Goal: Communication & Community: Answer question/provide support

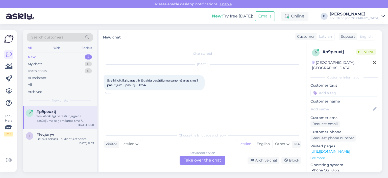
click at [203, 158] on div "Latvian to Latvian Take over the chat" at bounding box center [203, 159] width 46 height 9
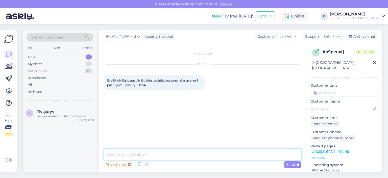
click at [203, 157] on textarea at bounding box center [203, 154] width 198 height 11
type textarea "Sveiki, kāds ir pasūtījuma numurs?"
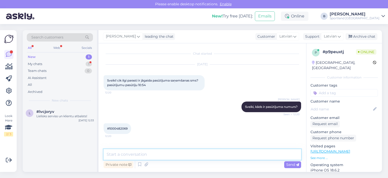
click at [176, 154] on textarea at bounding box center [203, 154] width 198 height 11
type textarea "Pārbaudīsim pasūtījuma statusu"
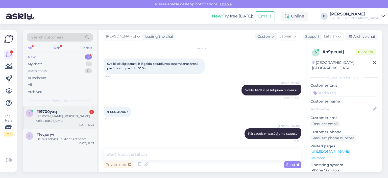
click at [75, 112] on div "#l9700yxq 1" at bounding box center [65, 111] width 58 height 5
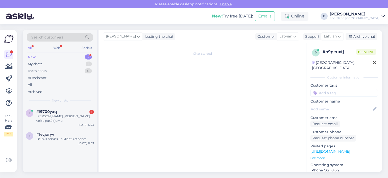
scroll to position [0, 0]
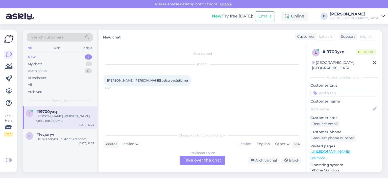
click at [199, 159] on div "Latvian to Latvian Take over the chat" at bounding box center [203, 159] width 46 height 9
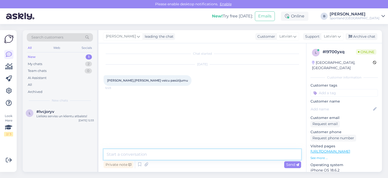
click at [199, 153] on textarea at bounding box center [203, 154] width 198 height 11
type textarea "Sveiki"
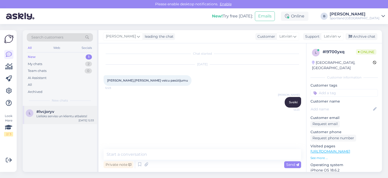
click at [50, 117] on div "Lielisks serviss un klientu atbalsts!" at bounding box center [65, 116] width 58 height 5
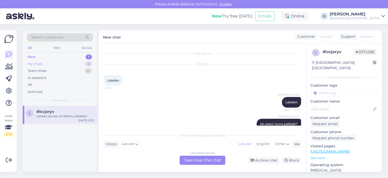
scroll to position [179, 0]
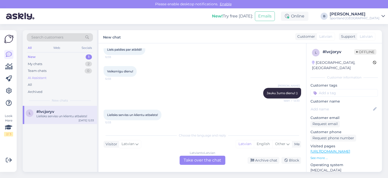
click at [37, 78] on div "AI Assistant" at bounding box center [37, 77] width 19 height 5
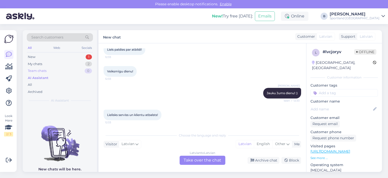
click at [37, 70] on div "Team chats" at bounding box center [37, 70] width 19 height 5
click at [37, 62] on div "My chats" at bounding box center [35, 63] width 14 height 5
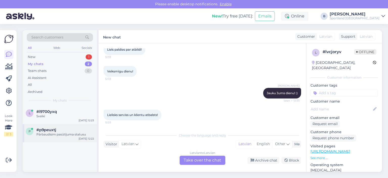
click at [54, 130] on span "#p9peuxtj" at bounding box center [46, 129] width 20 height 5
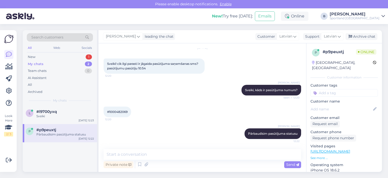
scroll to position [17, 0]
click at [191, 155] on textarea at bounding box center [203, 154] width 198 height 11
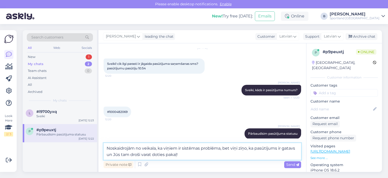
type textarea "Noskaidrojām no veikala, ka viņiem ir sistēmas problēma, bet viņi ziņo, ka pasū…"
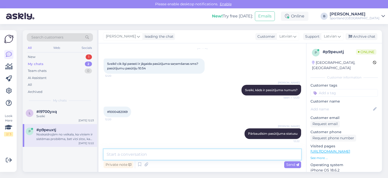
scroll to position [48, 0]
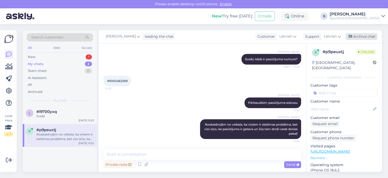
click at [360, 37] on div "Archive chat" at bounding box center [362, 36] width 32 height 7
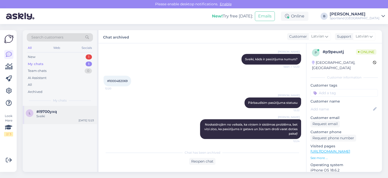
click at [57, 116] on div "Sveiki" at bounding box center [65, 116] width 58 height 5
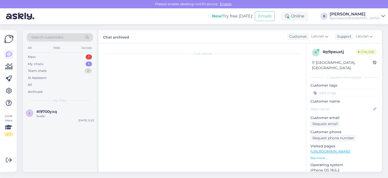
scroll to position [0, 0]
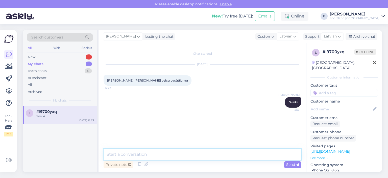
click at [189, 156] on textarea at bounding box center [203, 154] width 198 height 11
type textarea "kā varam Jums palīdzēt?"
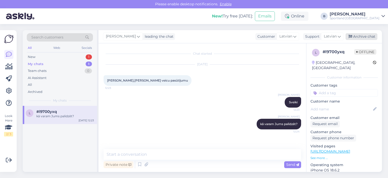
click at [359, 35] on div "Archive chat" at bounding box center [362, 36] width 32 height 7
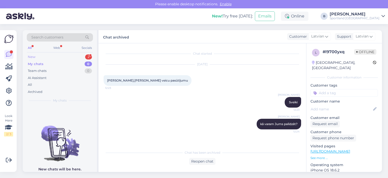
click at [35, 57] on div "New 2" at bounding box center [60, 56] width 66 height 7
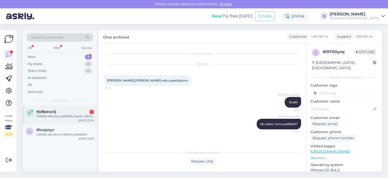
click at [59, 112] on div "#p9peuxtj 1" at bounding box center [65, 111] width 58 height 5
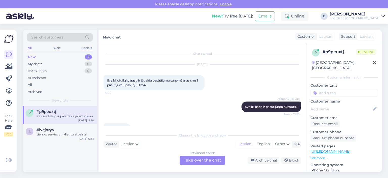
scroll to position [88, 0]
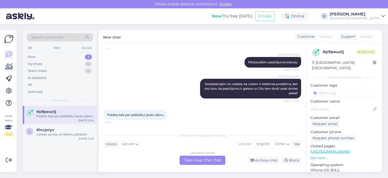
click at [202, 162] on div "Latvian to Latvian Take over the chat" at bounding box center [203, 159] width 46 height 9
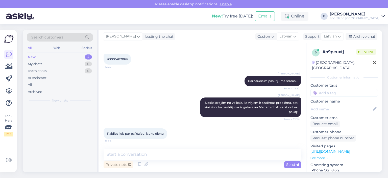
scroll to position [69, 0]
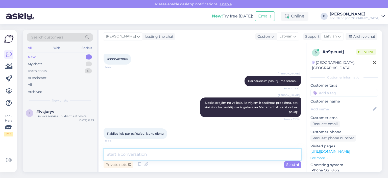
click at [199, 153] on textarea at bounding box center [203, 154] width 198 height 11
type textarea "Jums arī jauku dienu! :)"
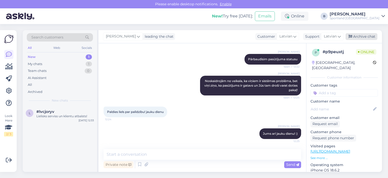
click at [351, 36] on icon at bounding box center [351, 37] width 4 height 4
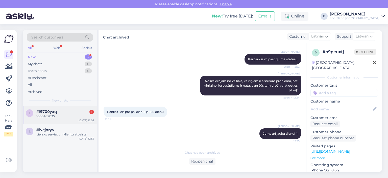
click at [48, 116] on div "1000482035" at bounding box center [65, 116] width 58 height 5
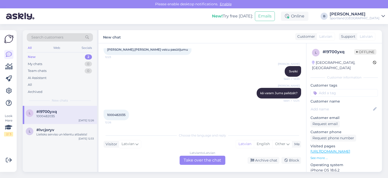
click at [114, 114] on span "1000482035" at bounding box center [116, 115] width 18 height 4
copy div "1000482035 12:26"
click at [196, 155] on div "Latvian to Latvian Take over the chat" at bounding box center [203, 159] width 46 height 9
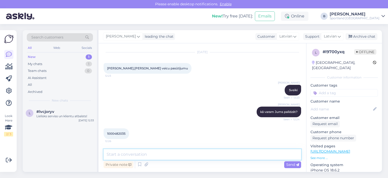
click at [196, 155] on textarea at bounding box center [203, 154] width 198 height 11
type textarea "K"
type textarea "Vai ir kāds jautājums par pasūtījumu?"
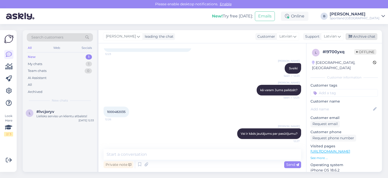
click at [358, 39] on div "Archive chat" at bounding box center [362, 36] width 32 height 7
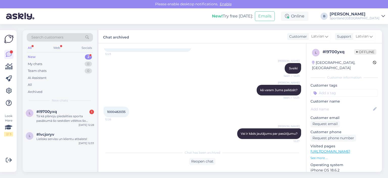
scroll to position [62, 0]
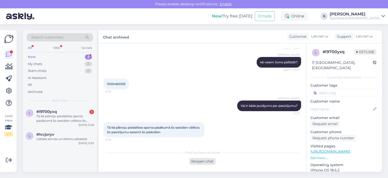
click at [203, 163] on div "Reopen chat" at bounding box center [202, 161] width 26 height 7
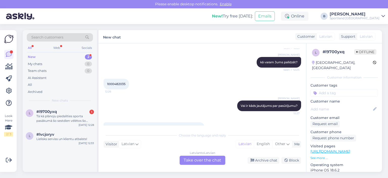
click at [203, 158] on div "Latvian to Latvian Take over the chat" at bounding box center [203, 159] width 46 height 9
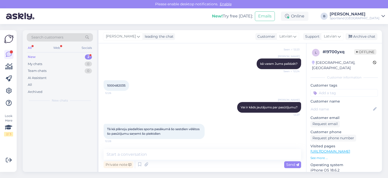
scroll to position [60, 0]
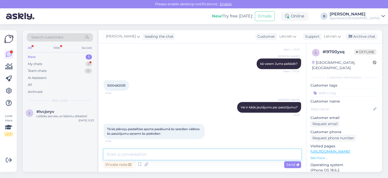
click at [204, 155] on textarea at bounding box center [203, 154] width 198 height 11
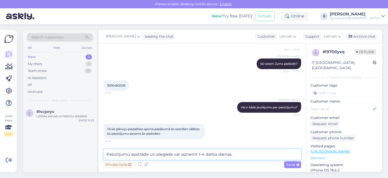
type textarea "Pasūtījumu apstrāde un piegāde var aizņemt 1-4 darba dienas."
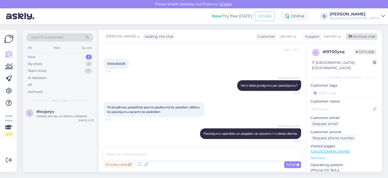
click at [358, 34] on div "Archive chat" at bounding box center [362, 36] width 32 height 7
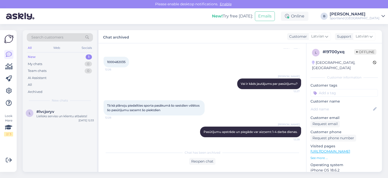
click at [116, 60] on span "1000482035" at bounding box center [116, 62] width 18 height 4
click at [120, 60] on span "1000482035" at bounding box center [116, 62] width 18 height 4
copy div "1000482035 12:26"
click at [201, 159] on div "Reopen chat" at bounding box center [202, 161] width 26 height 7
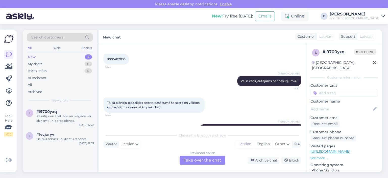
click at [201, 158] on div "Latvian to Latvian Take over the chat" at bounding box center [203, 159] width 46 height 9
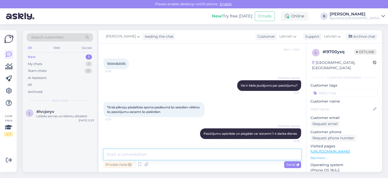
click at [199, 153] on textarea at bounding box center [203, 154] width 198 height 11
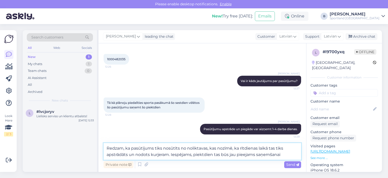
type textarea "Redzam, ka pasūtījums tiks nosūtīts no noliktavas, kas nozīmē, ka rītdienas lai…"
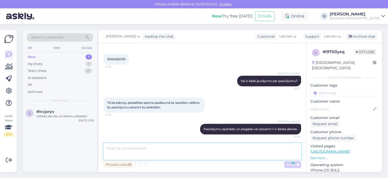
scroll to position [122, 0]
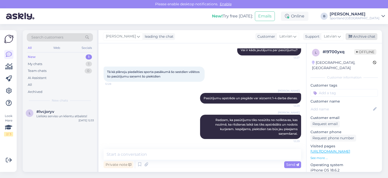
click at [364, 38] on div "Archive chat" at bounding box center [362, 36] width 32 height 7
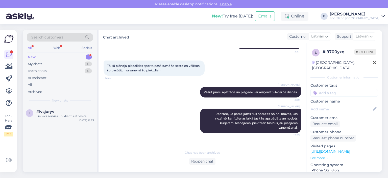
scroll to position [145, 0]
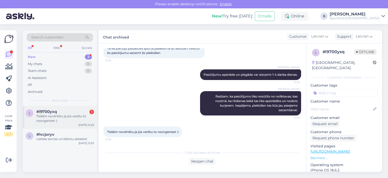
click at [66, 114] on div "Tiešām novērtētu ja jūs varētu to noorganizet :)" at bounding box center [65, 118] width 58 height 9
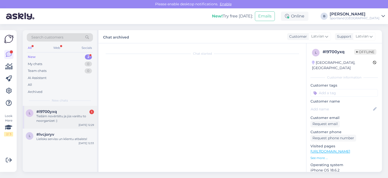
scroll to position [162, 0]
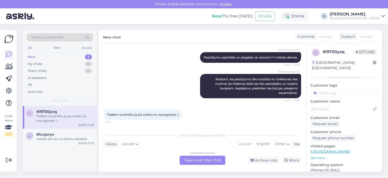
click at [212, 158] on div "Latvian to Latvian Take over the chat" at bounding box center [203, 159] width 46 height 9
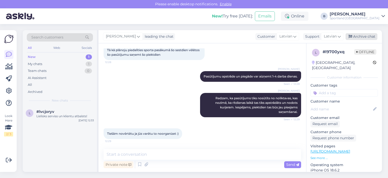
click at [360, 35] on div "Archive chat" at bounding box center [362, 36] width 32 height 7
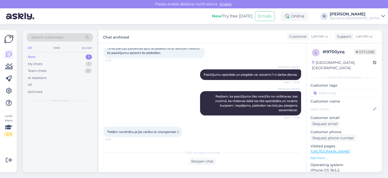
scroll to position [145, 0]
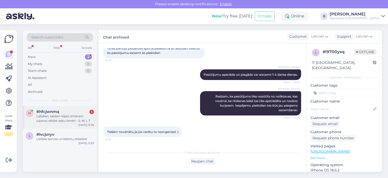
click at [72, 114] on div "Labdien, kādam kājas izmēram ciparos atbilst zeķu izmēri - S, M, L ?" at bounding box center [65, 118] width 58 height 9
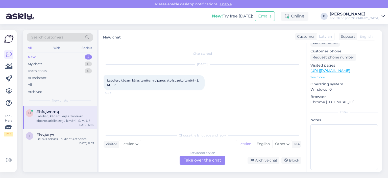
scroll to position [81, 0]
click at [236, 91] on div "[DATE] Labdien, kādam kājas izmēram ciparos atbilst zeķu izmēri - S, M, L ? 12:…" at bounding box center [203, 77] width 198 height 37
click at [216, 158] on div "Latvian to Latvian Take over the chat" at bounding box center [203, 159] width 46 height 9
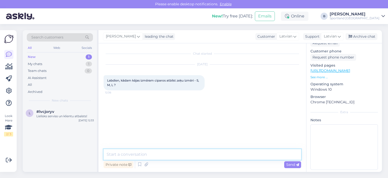
click at [210, 156] on textarea at bounding box center [203, 154] width 198 height 11
type textarea "Sveiki, interesē sieviešu vai vīriešu zeķes?"
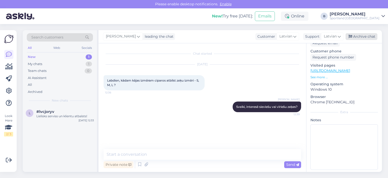
click at [361, 37] on div "Archive chat" at bounding box center [362, 36] width 32 height 7
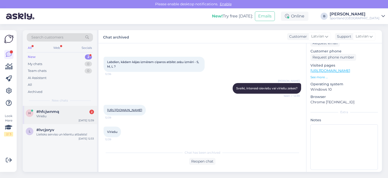
click at [53, 118] on div "Vīriešu" at bounding box center [65, 116] width 58 height 5
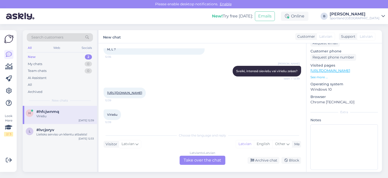
click at [139, 91] on link "[URL][DOMAIN_NAME]" at bounding box center [124, 93] width 35 height 4
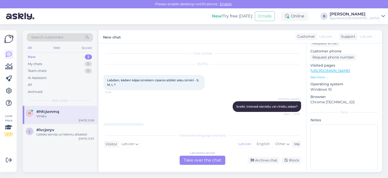
scroll to position [0, 0]
click at [196, 162] on div "Latvian to Latvian Take over the chat" at bounding box center [203, 159] width 46 height 9
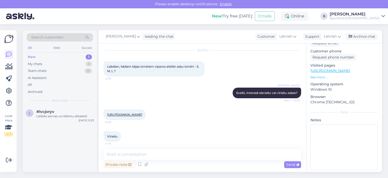
scroll to position [21, 0]
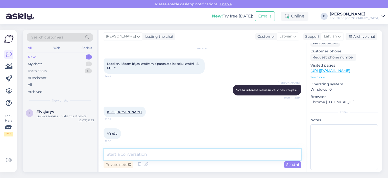
click at [180, 154] on textarea at bounding box center [203, 154] width 198 height 11
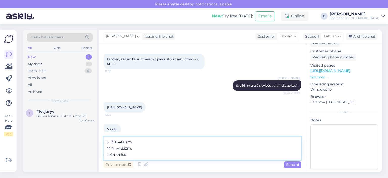
type textarea "S 38.-40.izm. M 41.-43.izm. L 44.-46.izm"
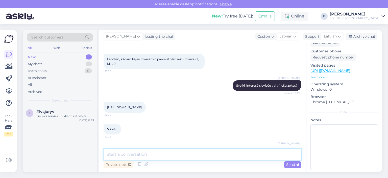
scroll to position [52, 0]
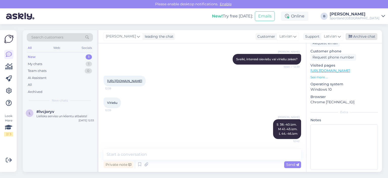
click at [356, 35] on div "Archive chat" at bounding box center [362, 36] width 32 height 7
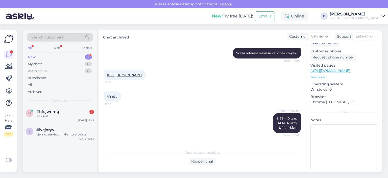
scroll to position [75, 0]
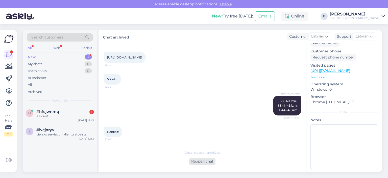
click at [200, 164] on div "Reopen chat" at bounding box center [202, 161] width 26 height 7
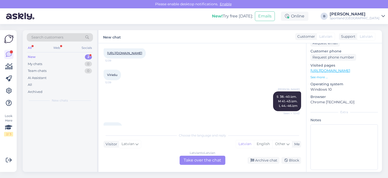
scroll to position [81, 0]
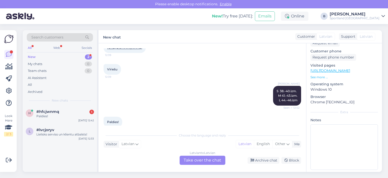
click at [206, 162] on div "Latvian to Latvian Take over the chat" at bounding box center [203, 159] width 46 height 9
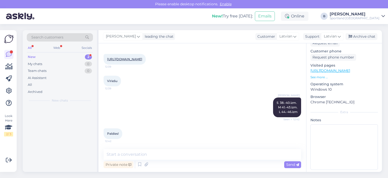
scroll to position [74, 0]
click at [351, 37] on icon at bounding box center [351, 37] width 4 height 4
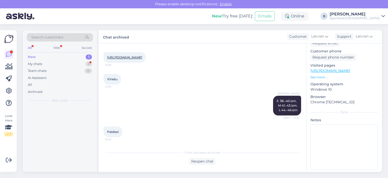
scroll to position [75, 0]
